Goal: Ask a question

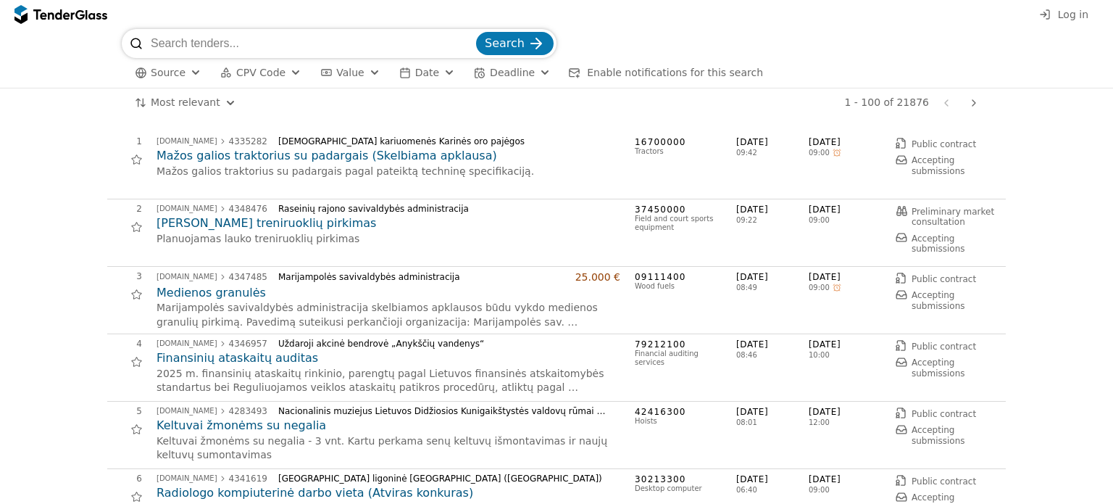
click at [1057, 15] on div "Log in" at bounding box center [556, 14] width 1113 height 29
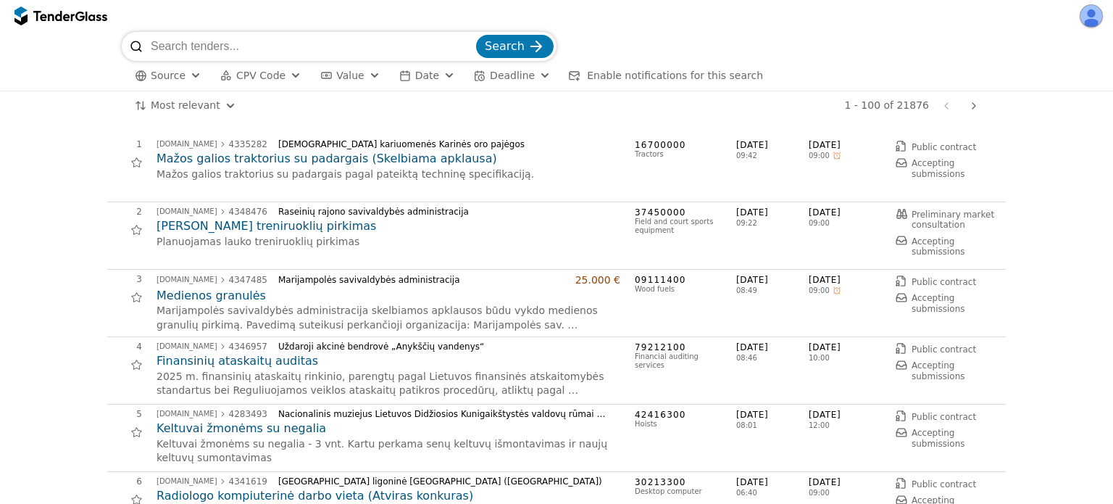
click at [1088, 15] on button "button" at bounding box center [1091, 15] width 23 height 23
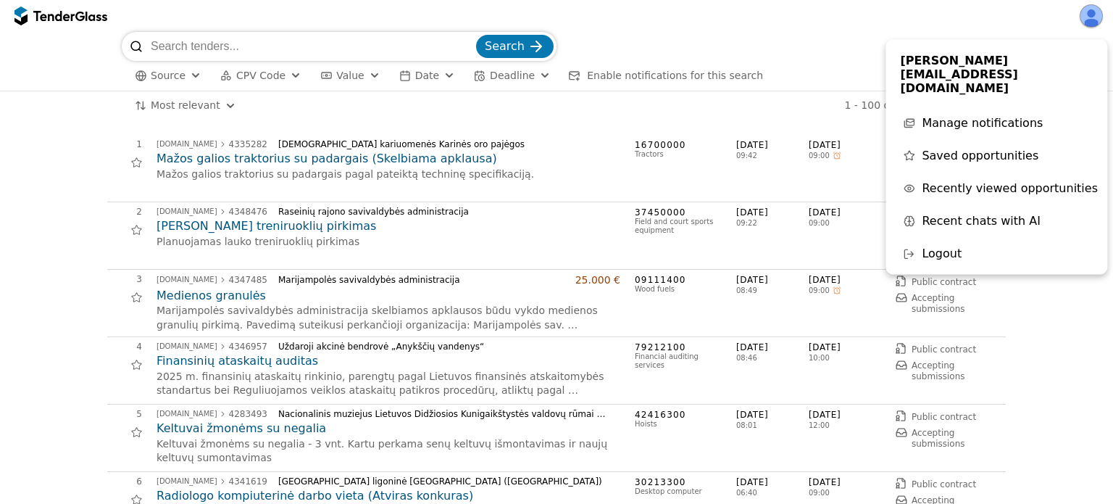
click at [957, 215] on span "Recent chats with AI" at bounding box center [981, 222] width 119 height 14
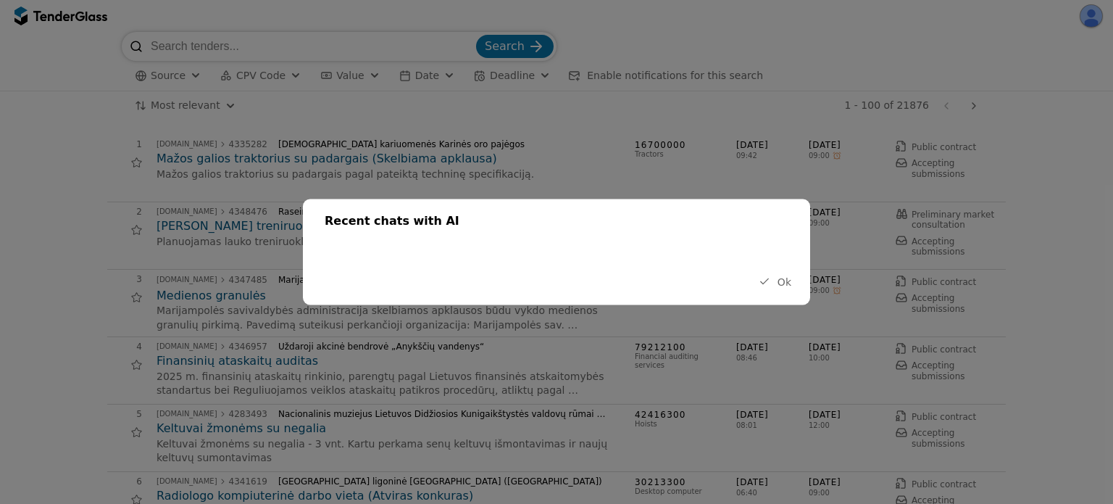
click at [771, 289] on button "Ok" at bounding box center [775, 282] width 41 height 18
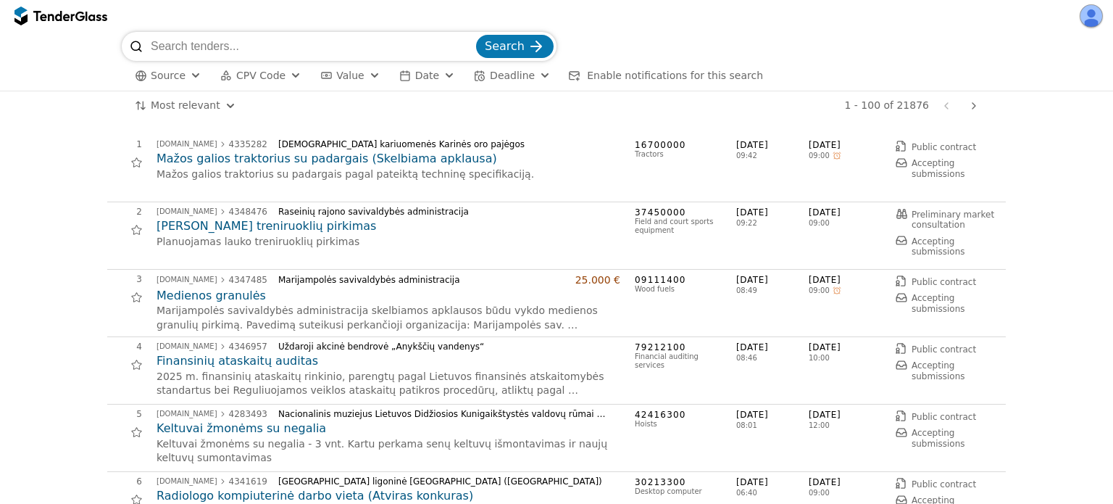
click at [323, 151] on h2 "Mažos galios traktorius su padargais (Skelbiama apklausa)" at bounding box center [389, 159] width 464 height 16
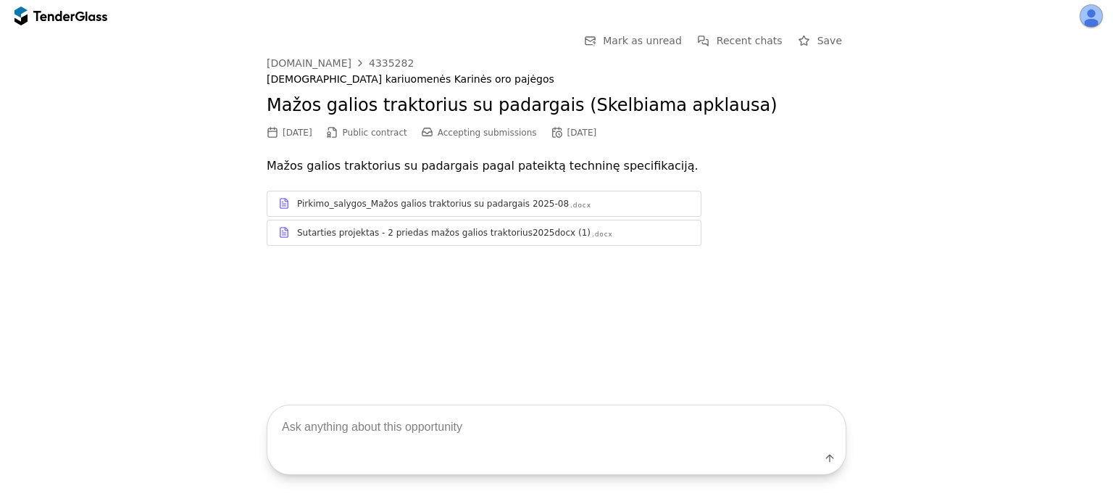
click at [344, 425] on textarea at bounding box center [556, 426] width 578 height 43
type textarea "Kiek?"
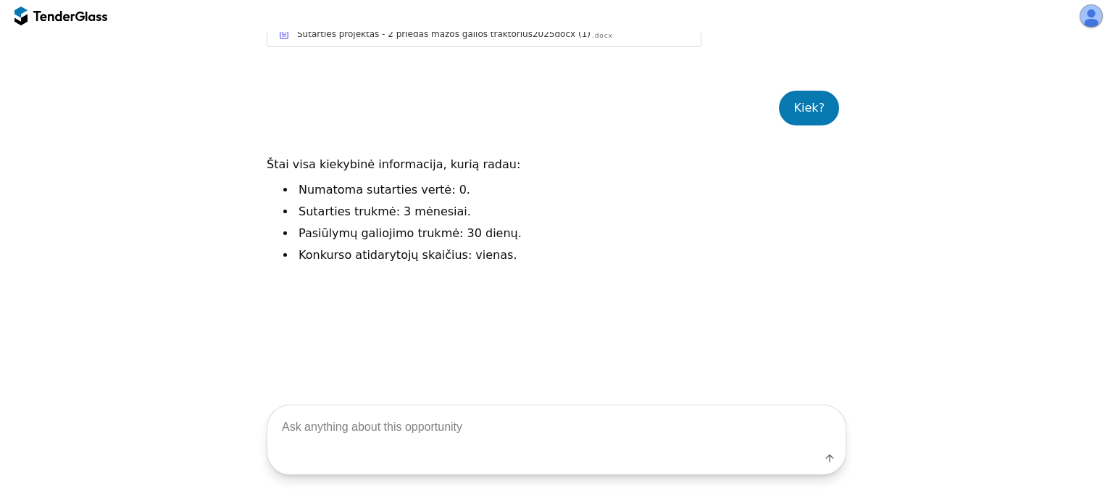
scroll to position [233, 0]
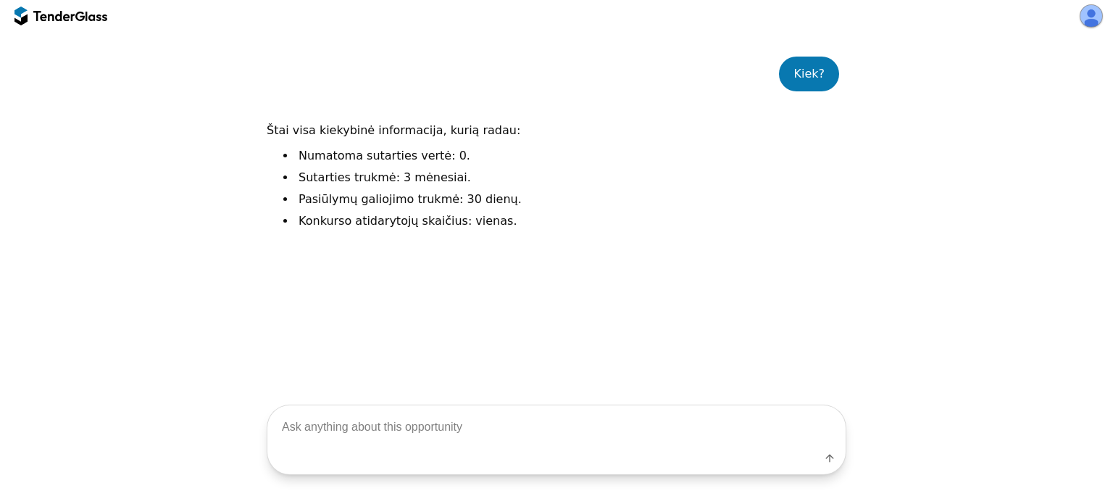
click at [1093, 17] on button "button" at bounding box center [1091, 15] width 23 height 23
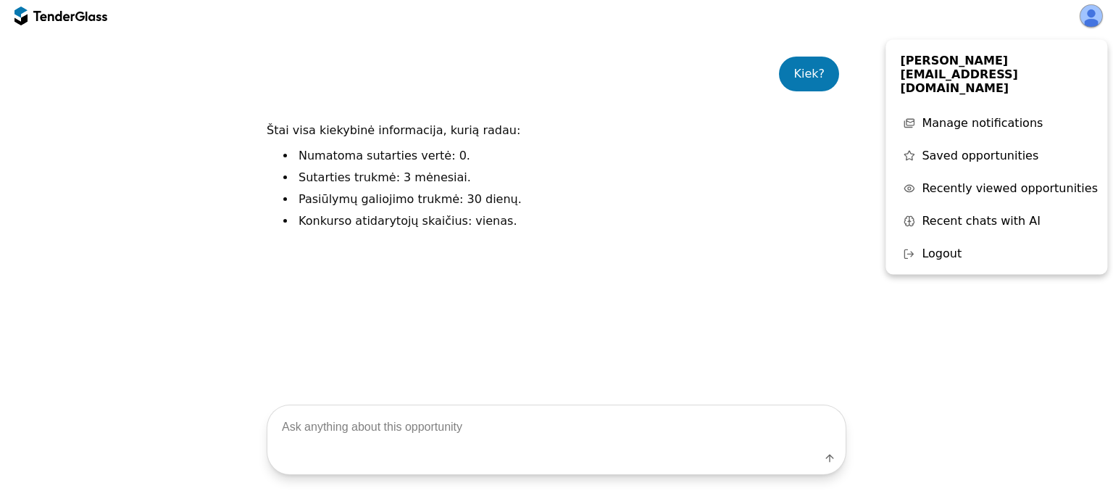
click at [960, 215] on span "Recent chats with AI" at bounding box center [981, 222] width 119 height 14
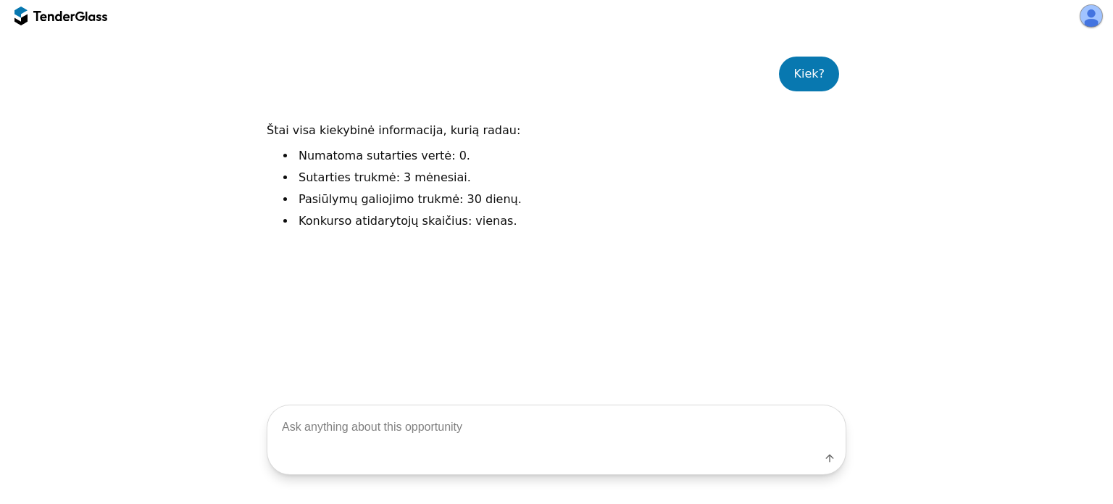
click at [1090, 22] on button "button" at bounding box center [1091, 15] width 23 height 23
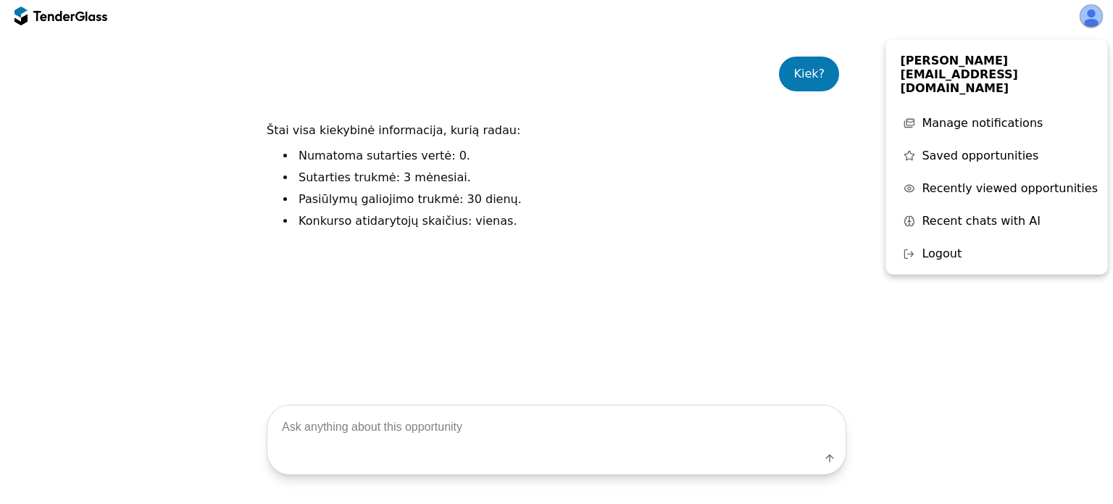
click at [1009, 209] on button "Recent chats with AI" at bounding box center [996, 221] width 207 height 25
